Goal: Find specific page/section: Find specific page/section

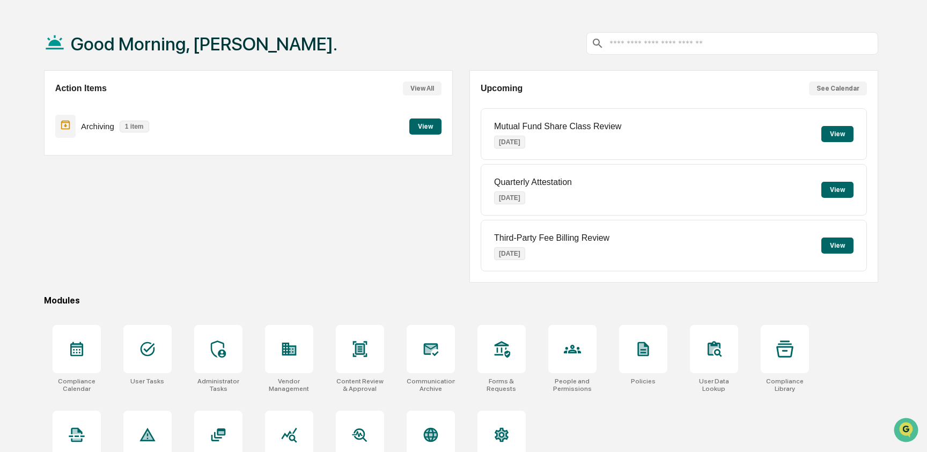
scroll to position [68, 0]
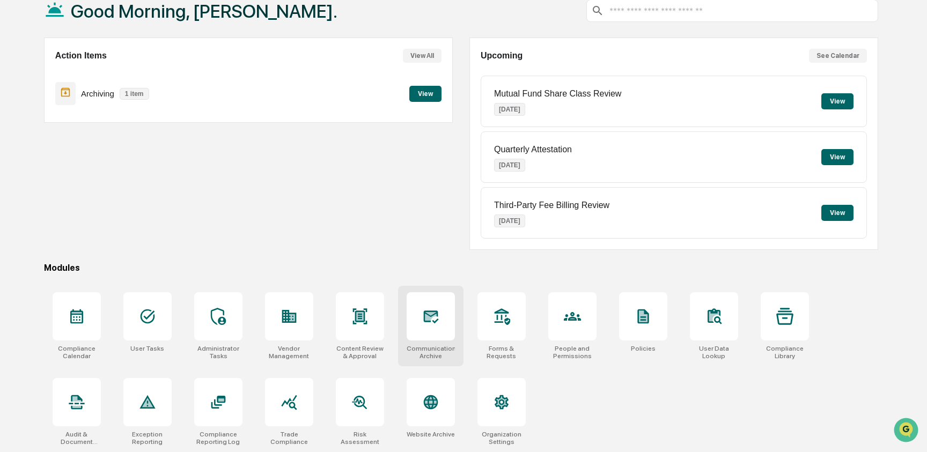
click at [445, 319] on div at bounding box center [431, 316] width 48 height 48
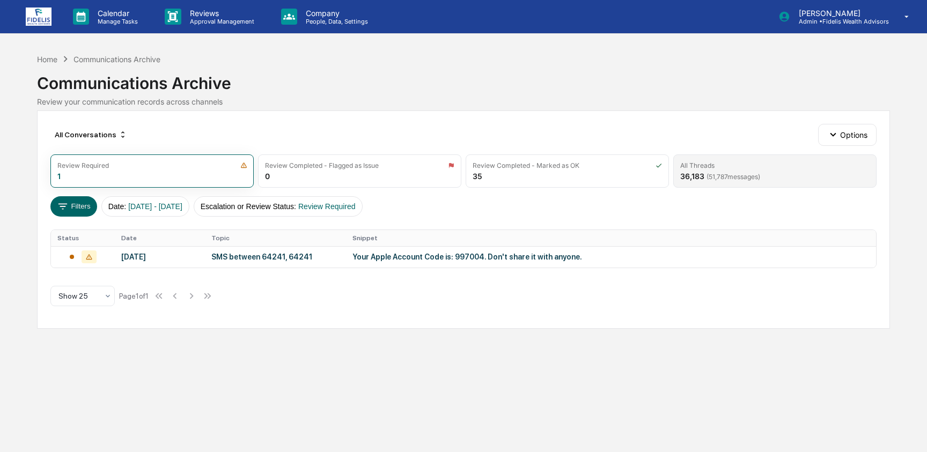
click at [714, 176] on span "( 51,787 messages)" at bounding box center [734, 177] width 54 height 8
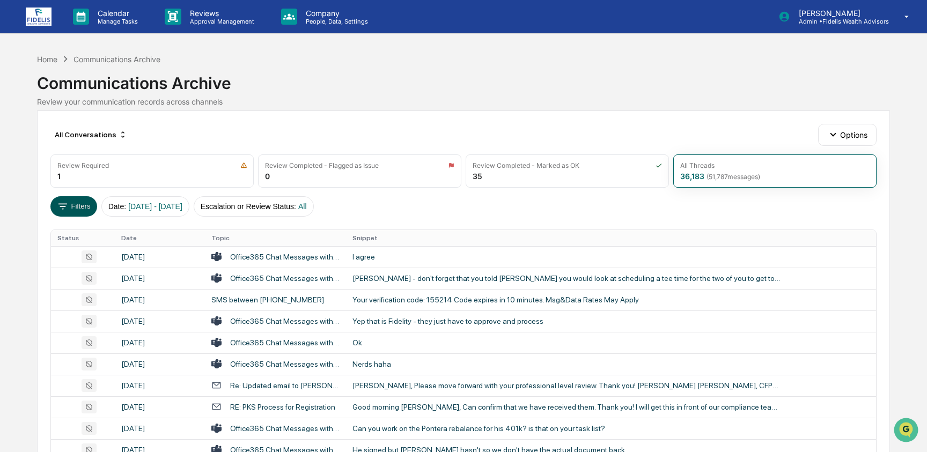
click at [82, 201] on button "Filters" at bounding box center [73, 206] width 47 height 20
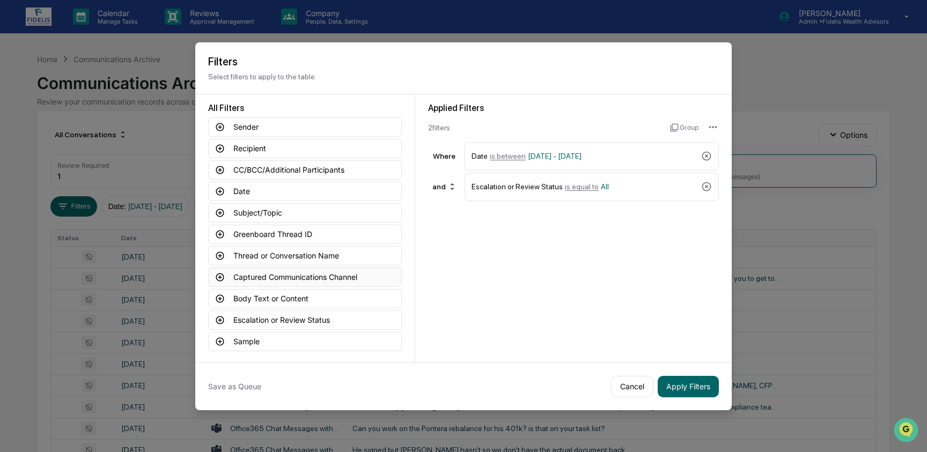
click at [301, 281] on button "Captured Communications Channel" at bounding box center [305, 277] width 194 height 19
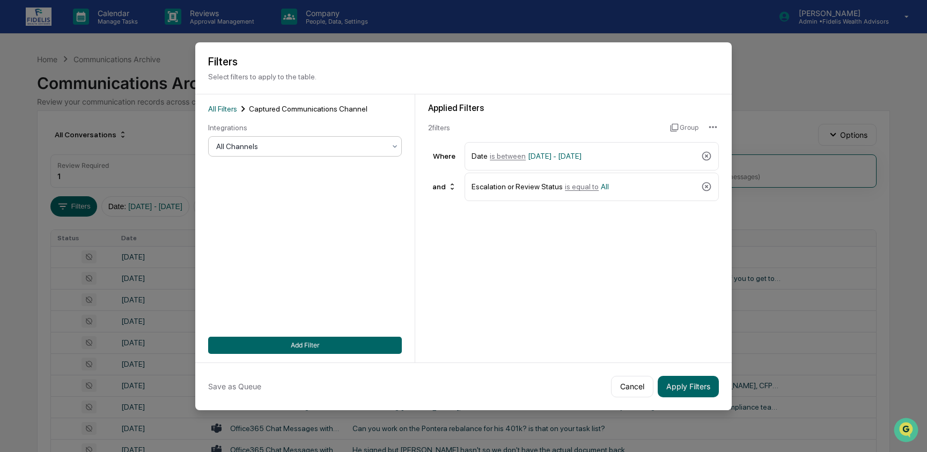
click at [303, 144] on div at bounding box center [300, 146] width 169 height 11
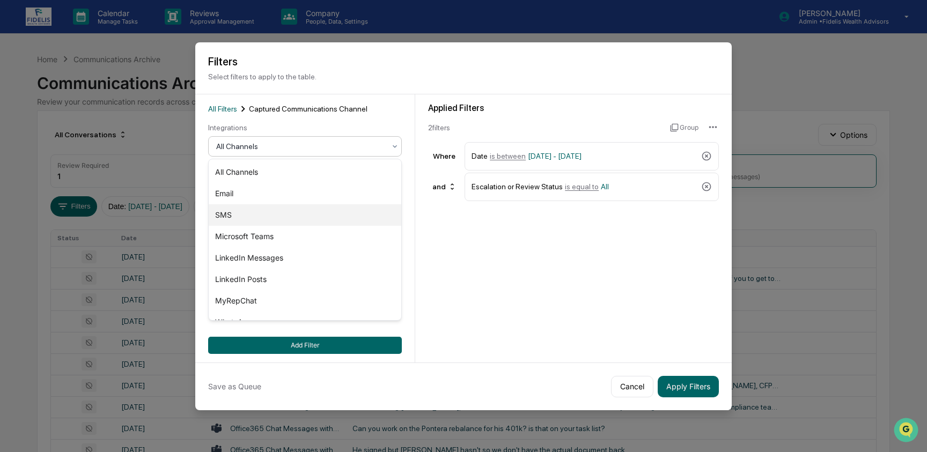
click at [296, 211] on div "SMS" at bounding box center [305, 214] width 193 height 21
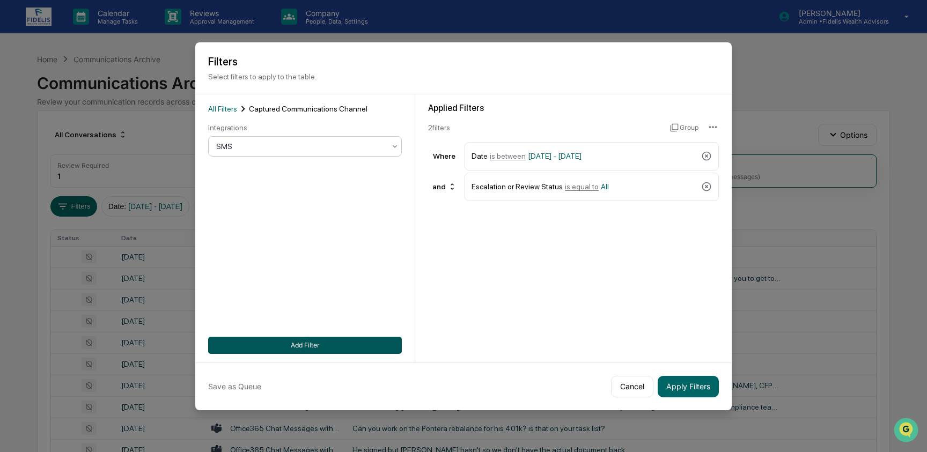
click at [314, 350] on button "Add Filter" at bounding box center [305, 345] width 194 height 17
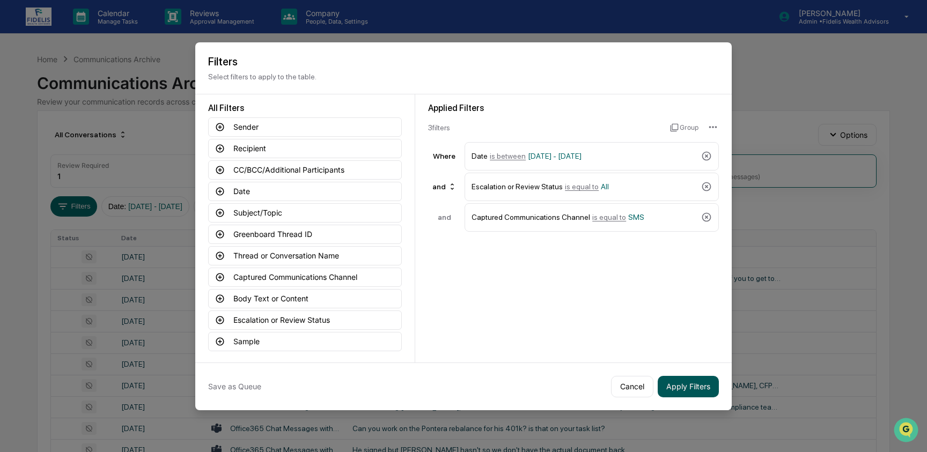
click at [694, 385] on button "Apply Filters" at bounding box center [688, 386] width 61 height 21
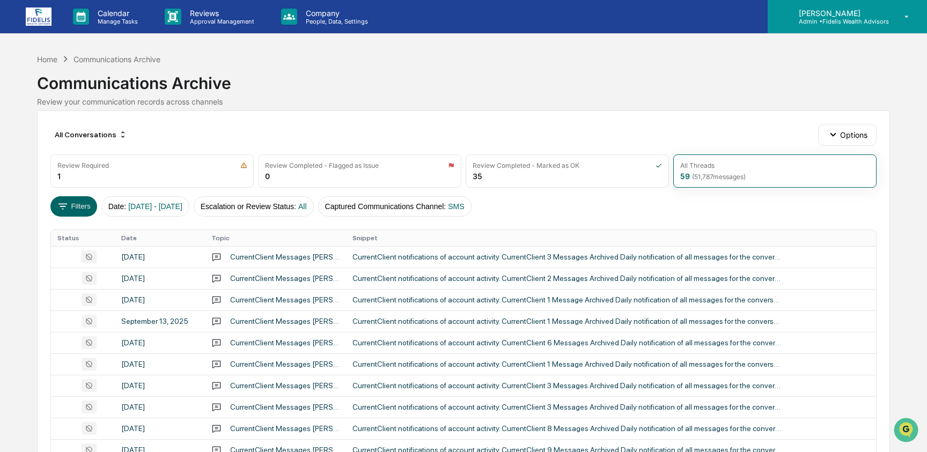
click at [843, 26] on div "[PERSON_NAME] Admin • Fidelis Wealth Advisors" at bounding box center [847, 16] width 159 height 33
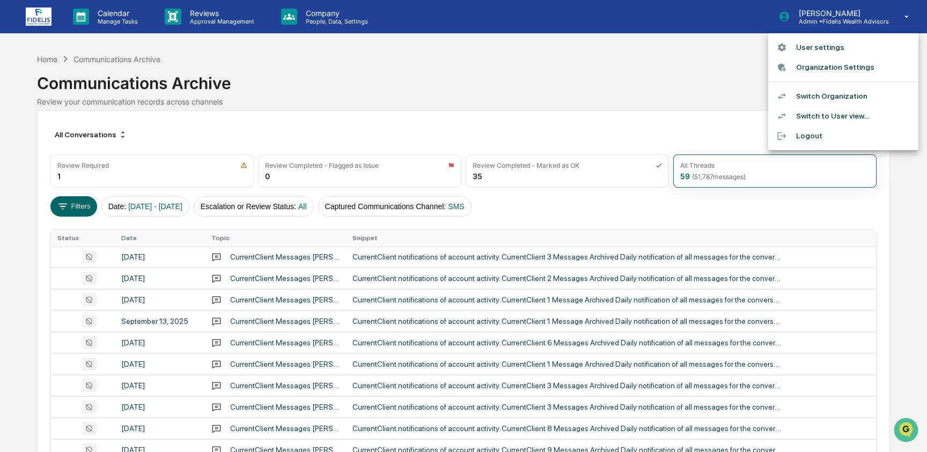
click at [828, 92] on li "Switch Organization" at bounding box center [844, 96] width 150 height 20
